Goal: Task Accomplishment & Management: Manage account settings

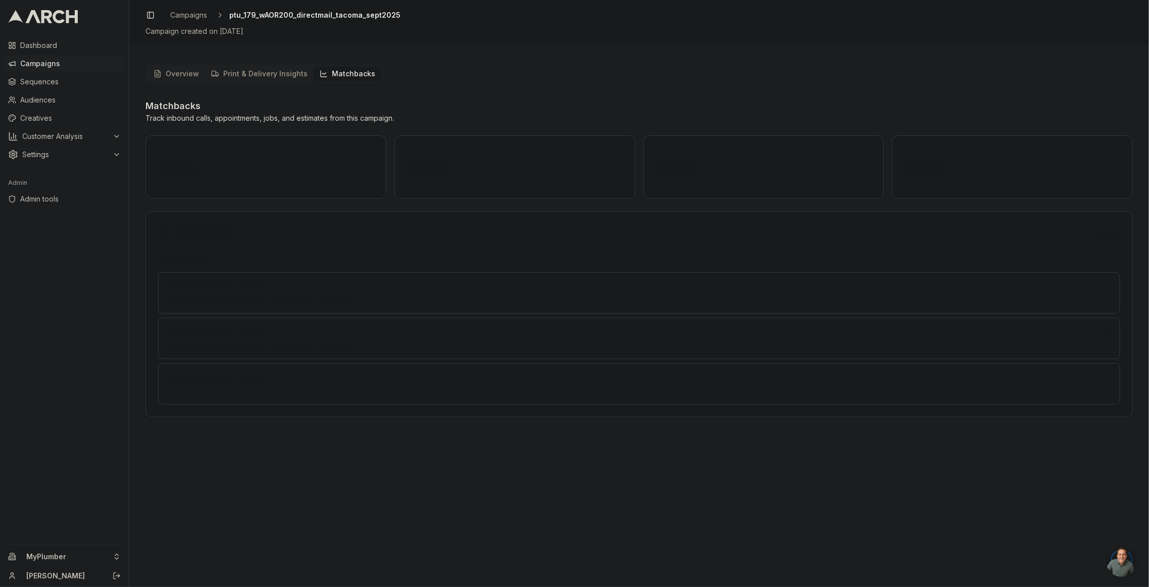
click at [320, 70] on icon "button" at bounding box center [324, 74] width 8 height 8
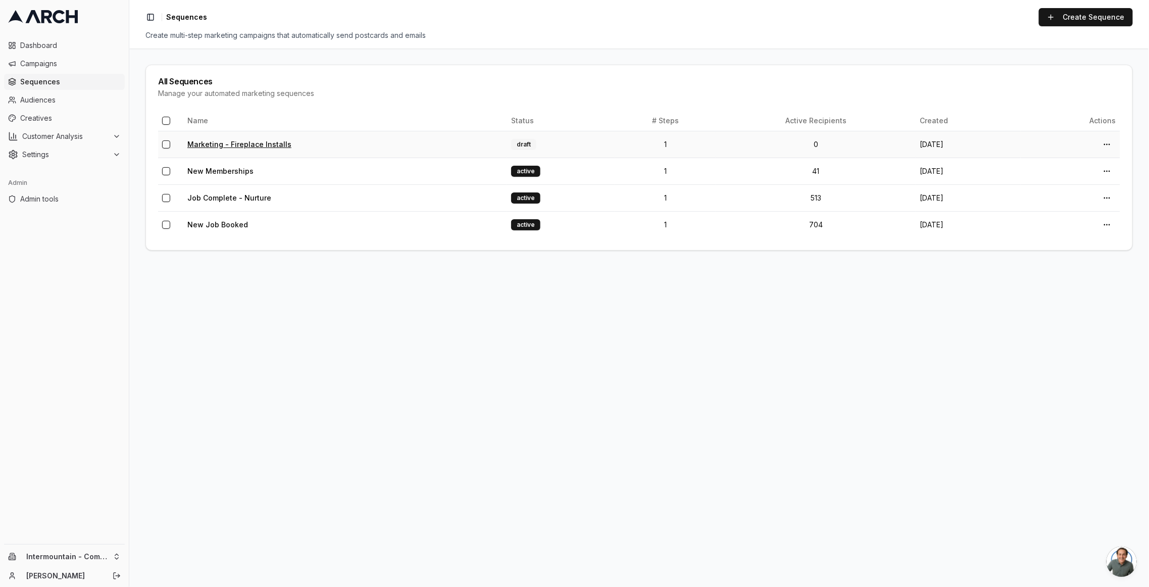
click at [238, 143] on link "Marketing - Fireplace Installs" at bounding box center [239, 144] width 104 height 9
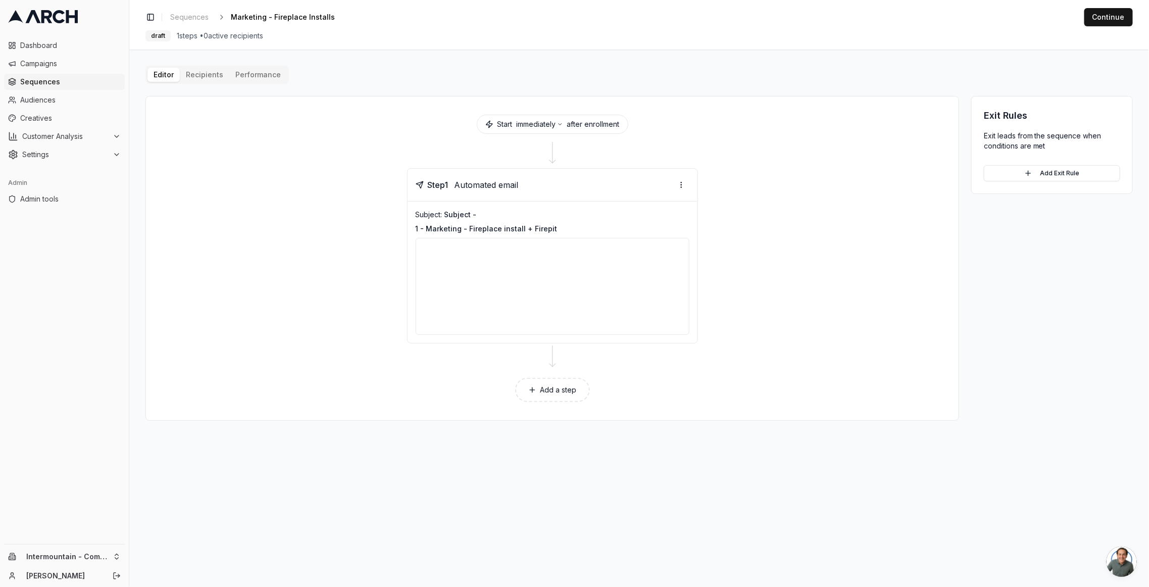
click at [218, 73] on div "Editor Recipients Performance Start immediately after enrollment Step 1 Automat…" at bounding box center [638, 243] width 987 height 355
click at [72, 546] on div "Intermountain - Comfort Solutions Sacha" at bounding box center [64, 565] width 129 height 42
click at [71, 554] on html "Dashboard Campaigns Sequences Audiences Creatives Customer Analysis Settings Ad…" at bounding box center [574, 293] width 1149 height 587
click at [202, 401] on input "text" at bounding box center [193, 400] width 91 height 20
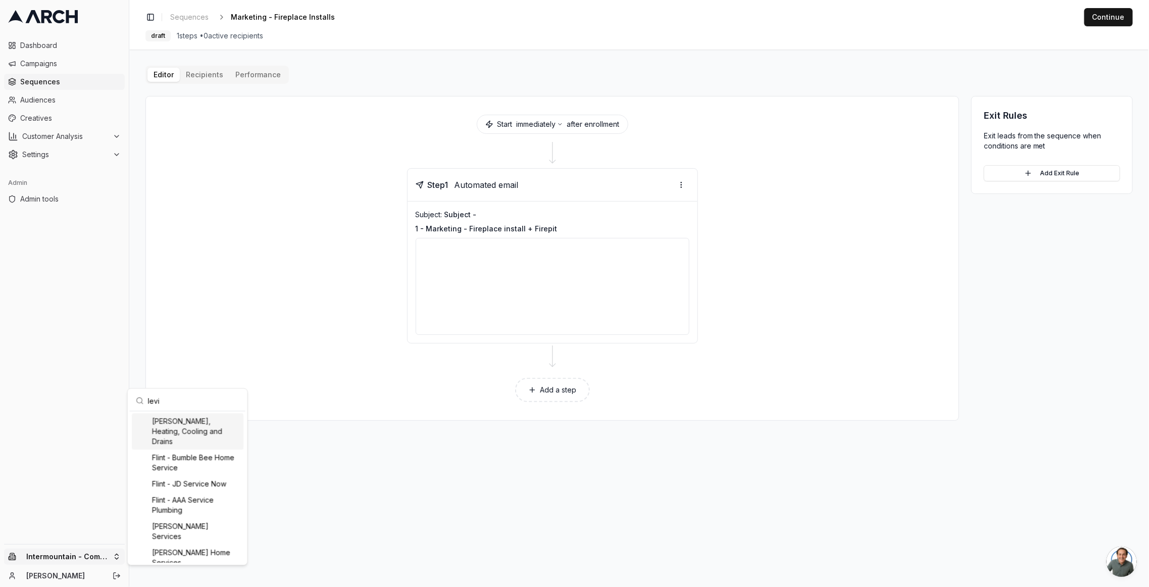
type input "levi"
click at [196, 429] on div "[PERSON_NAME], Heating, Cooling and Drains" at bounding box center [188, 431] width 112 height 36
click at [79, 84] on html "Dashboard Campaigns Sequences Audiences Creatives Customer Analysis Settings Ad…" at bounding box center [574, 293] width 1149 height 587
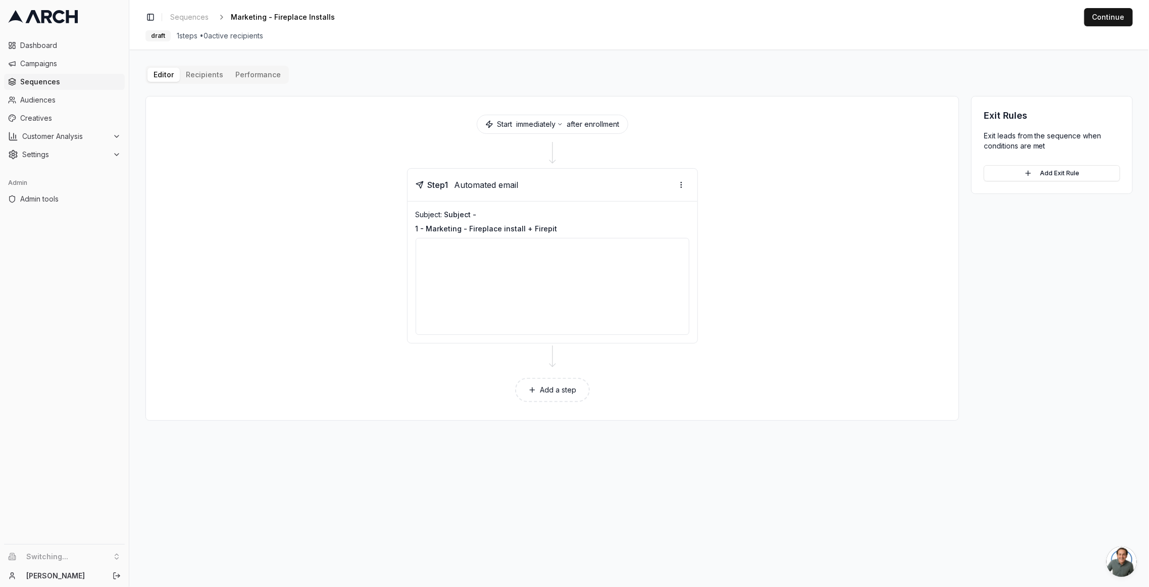
click at [70, 85] on span "Sequences" at bounding box center [70, 82] width 100 height 10
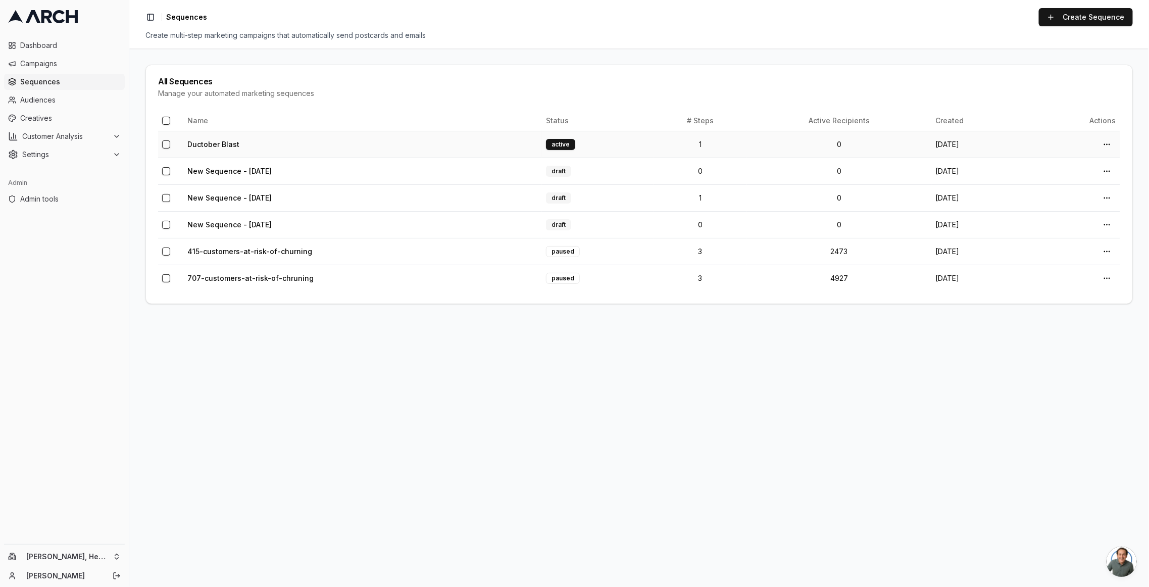
click at [195, 138] on td "Ductober Blast" at bounding box center [362, 144] width 358 height 27
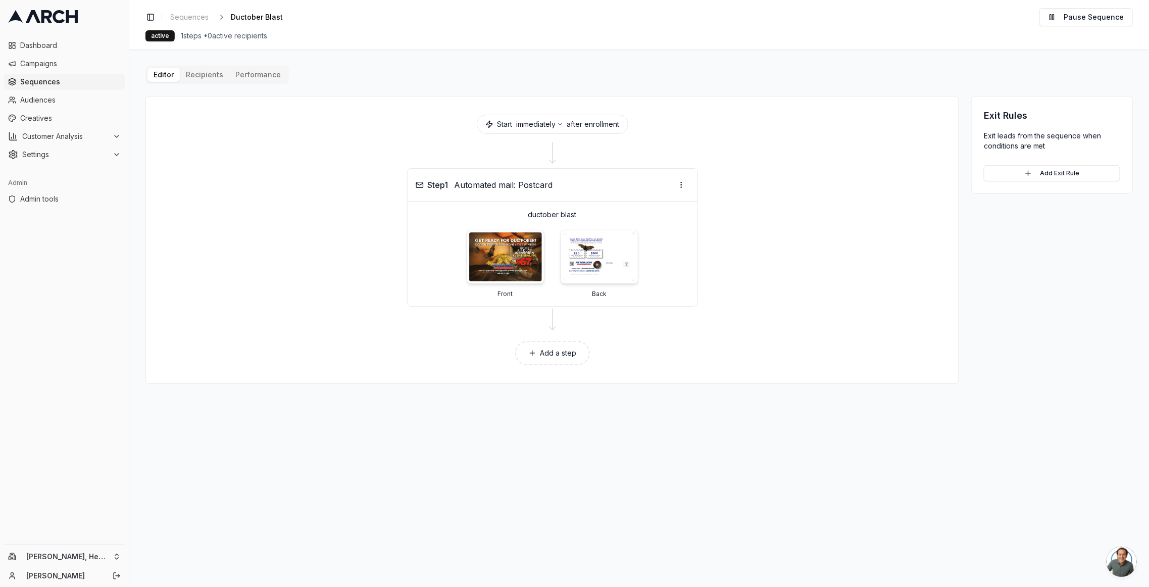
click at [207, 73] on div "Editor Recipients Performance Start immediately after enrollment Step 1 Automat…" at bounding box center [638, 225] width 987 height 318
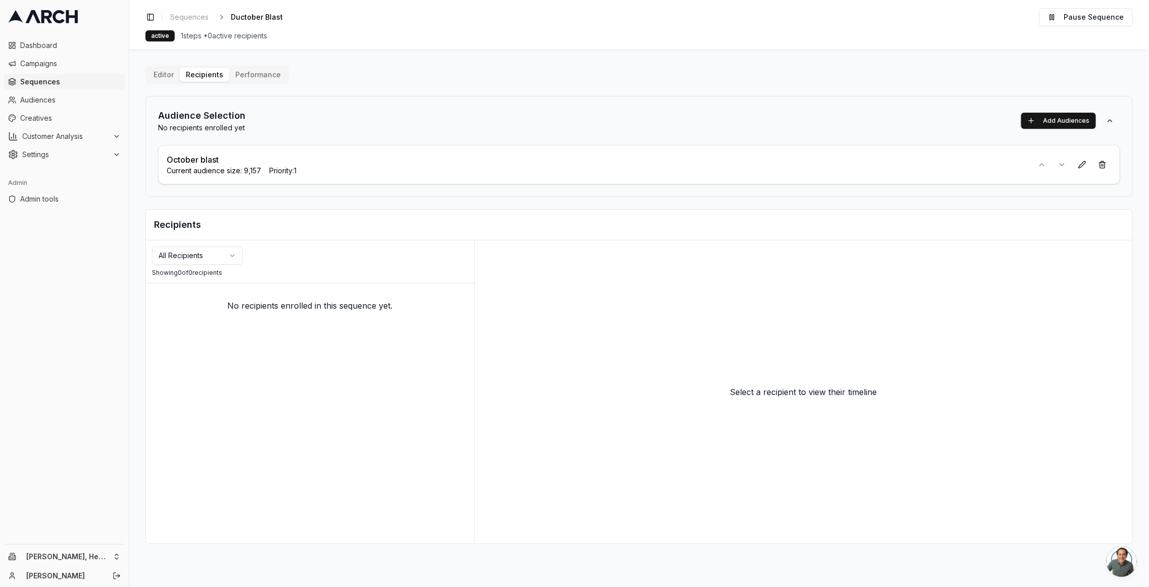
click at [197, 162] on p "October blast" at bounding box center [193, 159] width 52 height 12
click at [74, 97] on span "Audiences" at bounding box center [70, 100] width 100 height 10
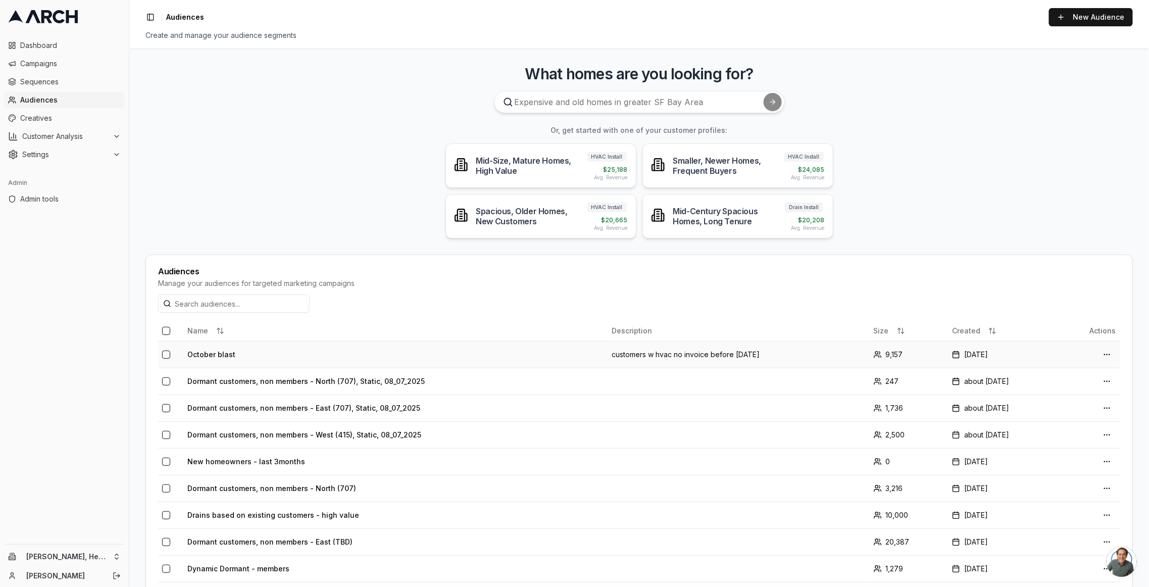
click at [208, 353] on td "October blast" at bounding box center [395, 354] width 424 height 27
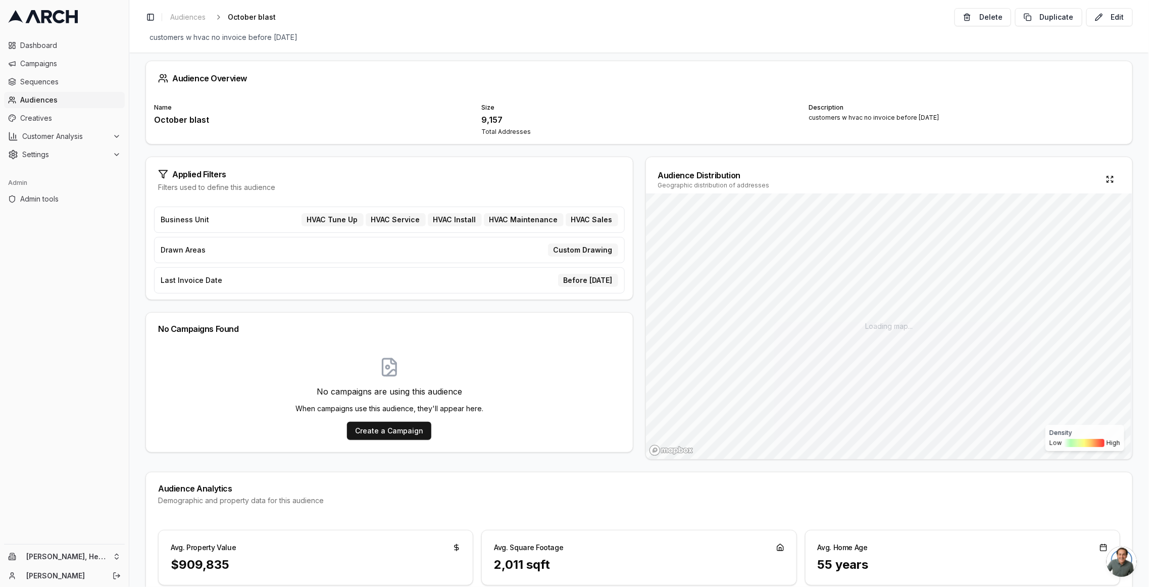
scroll to position [18, 0]
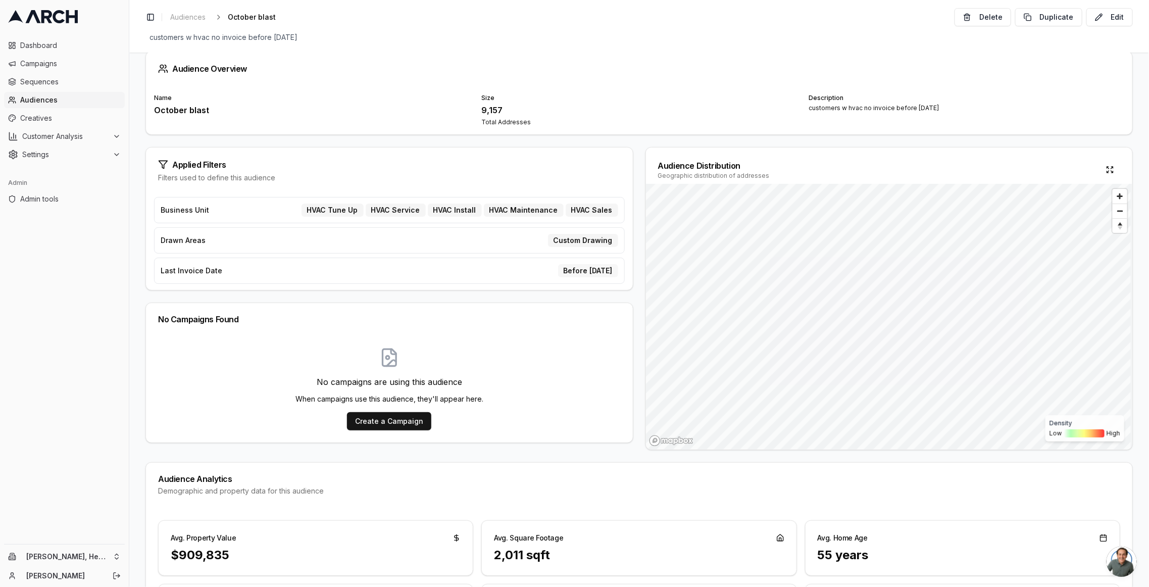
click at [558, 267] on div "Before [DATE]" at bounding box center [588, 270] width 60 height 13
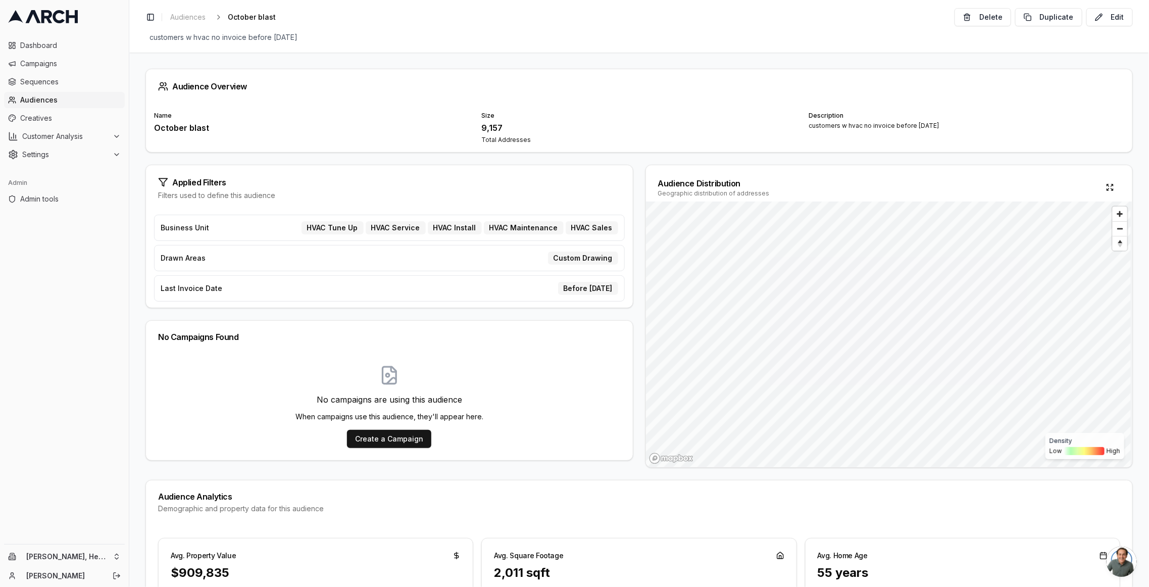
click at [195, 287] on span "Last Invoice Date" at bounding box center [192, 288] width 62 height 10
click at [196, 287] on span "Last Invoice Date" at bounding box center [192, 288] width 62 height 10
click at [204, 286] on span "Last Invoice Date" at bounding box center [192, 288] width 62 height 10
click at [271, 227] on div "Business Unit HVAC Tune Up HVAC Service HVAC Install HVAC Maintenance HVAC Sales" at bounding box center [389, 228] width 471 height 26
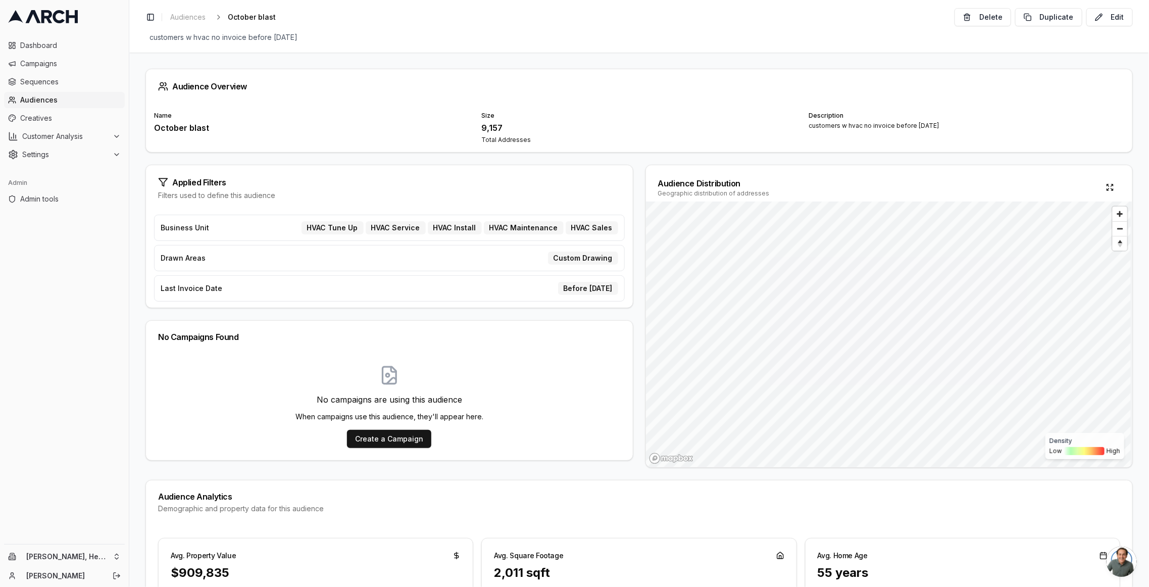
click at [196, 226] on span "Business Unit" at bounding box center [185, 228] width 48 height 10
click at [185, 230] on span "Business Unit" at bounding box center [185, 228] width 48 height 10
click at [182, 229] on span "Business Unit" at bounding box center [185, 228] width 48 height 10
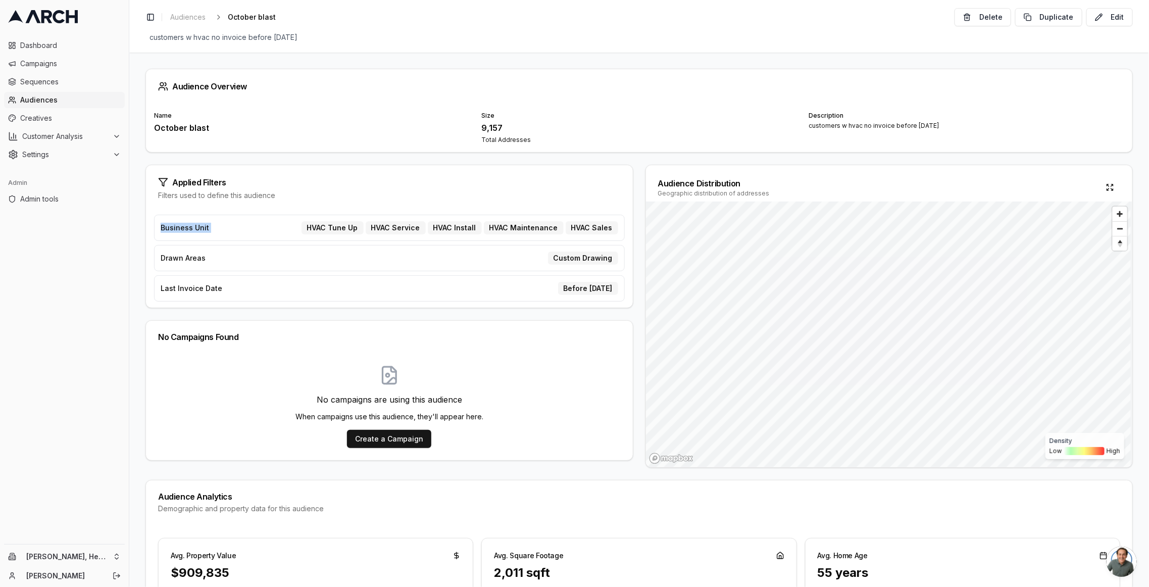
click at [182, 229] on span "Business Unit" at bounding box center [185, 228] width 48 height 10
click at [192, 286] on span "Last Invoice Date" at bounding box center [192, 288] width 62 height 10
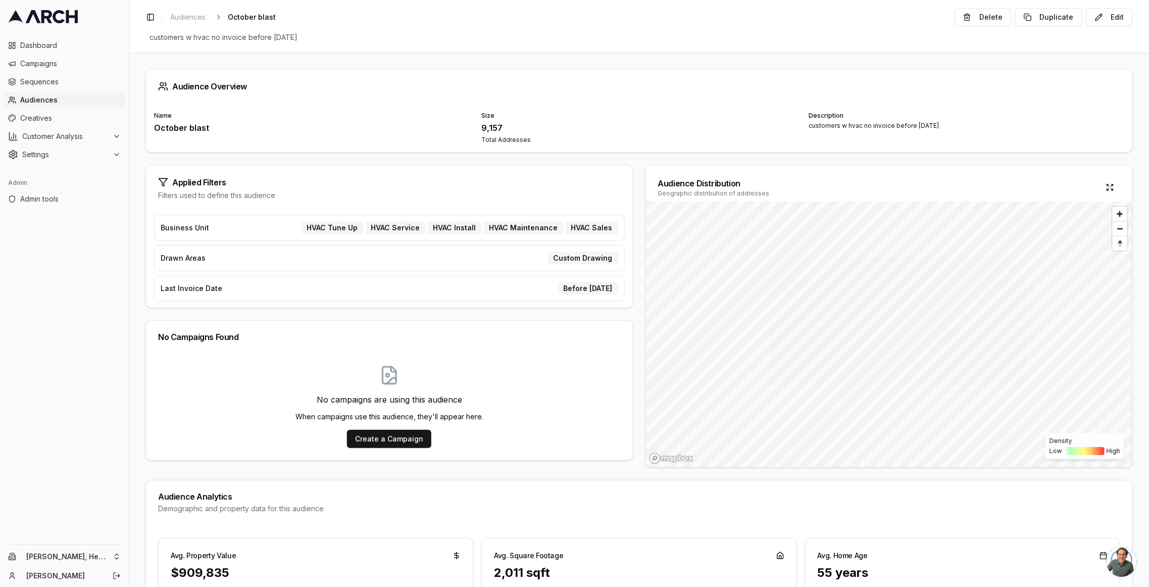
click at [192, 286] on span "Last Invoice Date" at bounding box center [192, 288] width 62 height 10
click at [486, 136] on div "Total Addresses" at bounding box center [638, 140] width 315 height 8
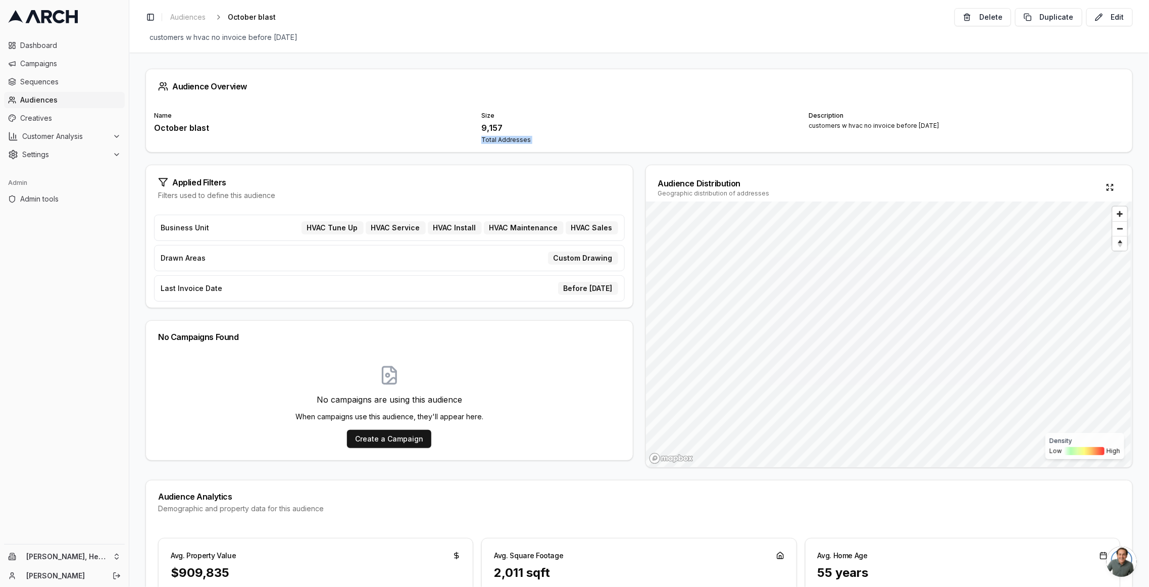
click at [486, 136] on div "Total Addresses" at bounding box center [638, 140] width 315 height 8
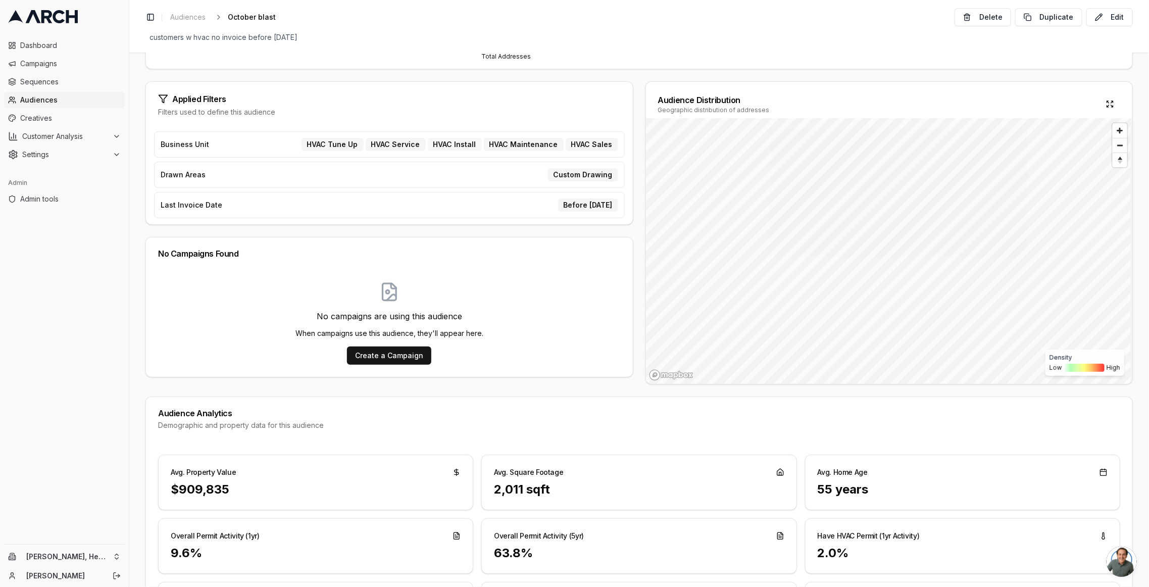
scroll to position [85, 0]
click at [465, 139] on div "HVAC Install" at bounding box center [455, 142] width 54 height 13
click at [847, 67] on div "Audience Overview Name October blast Size 9,157 Total Addresses Description cus…" at bounding box center [638, 320] width 1019 height 534
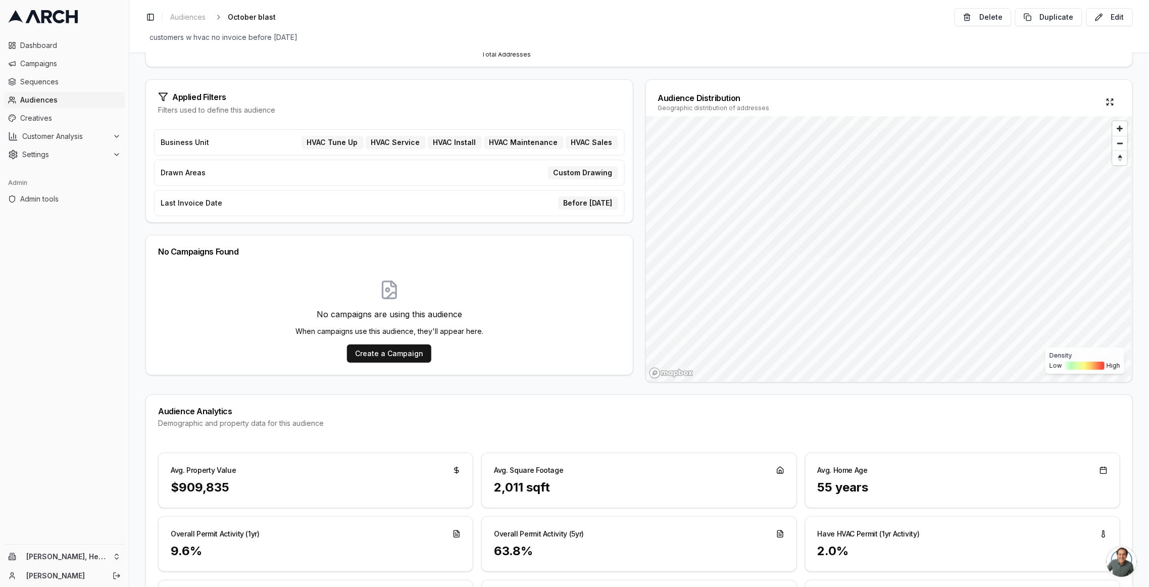
scroll to position [0, 0]
